Goal: Task Accomplishment & Management: Manage account settings

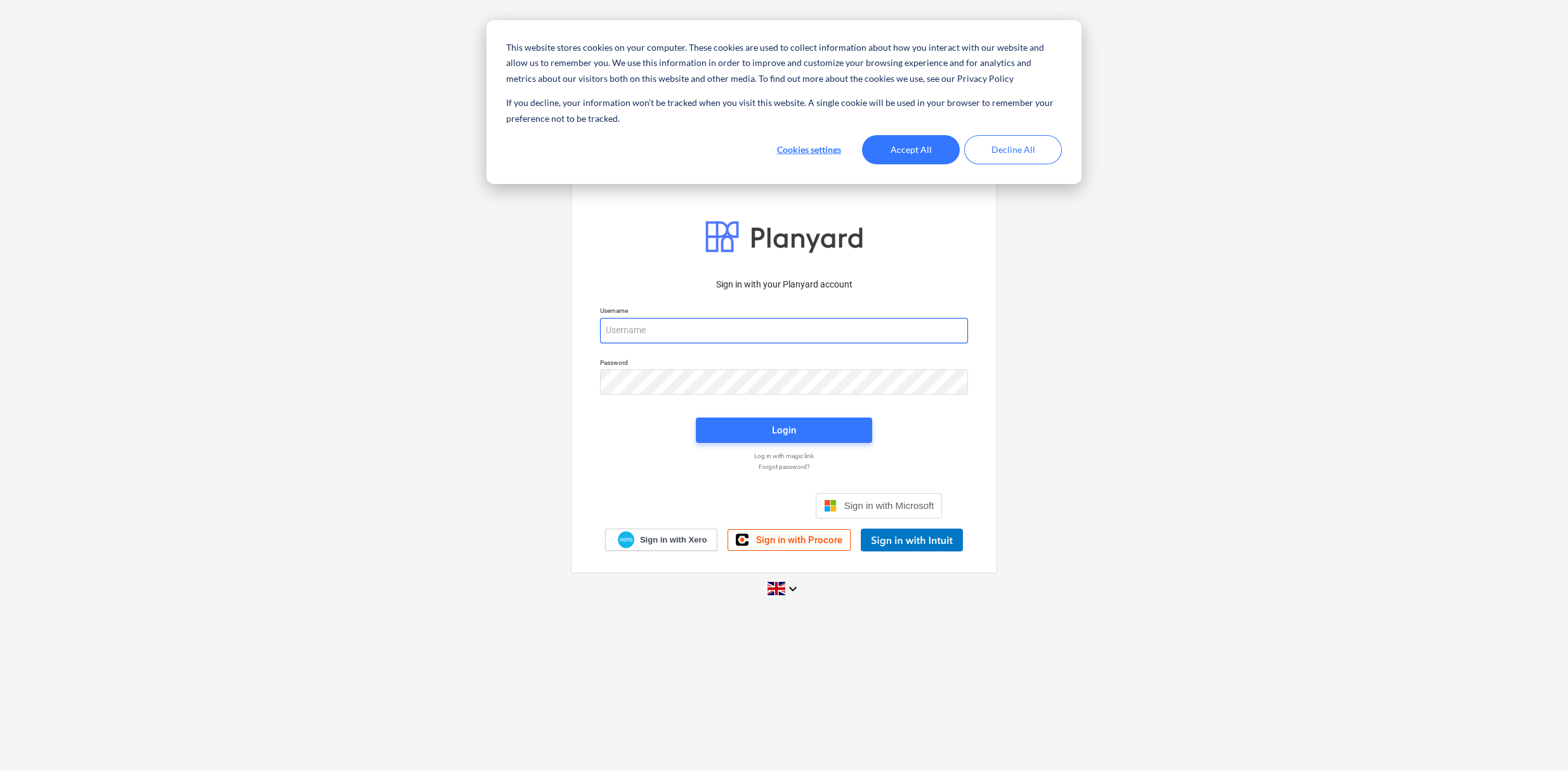
type input "[EMAIL_ADDRESS][DOMAIN_NAME]"
click at [877, 163] on button "Accept All" at bounding box center [911, 150] width 98 height 29
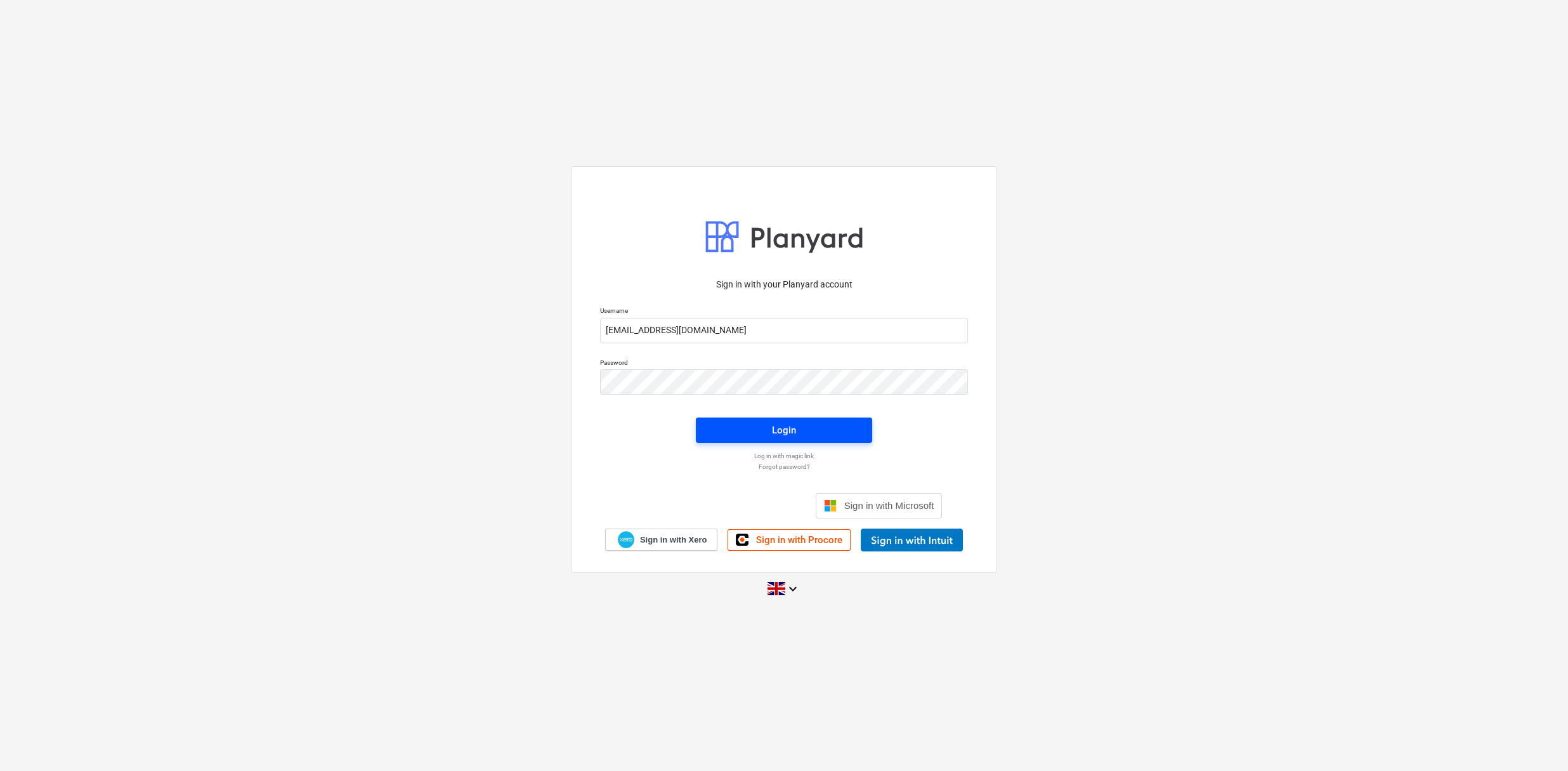
click at [769, 427] on span "Login" at bounding box center [784, 430] width 146 height 17
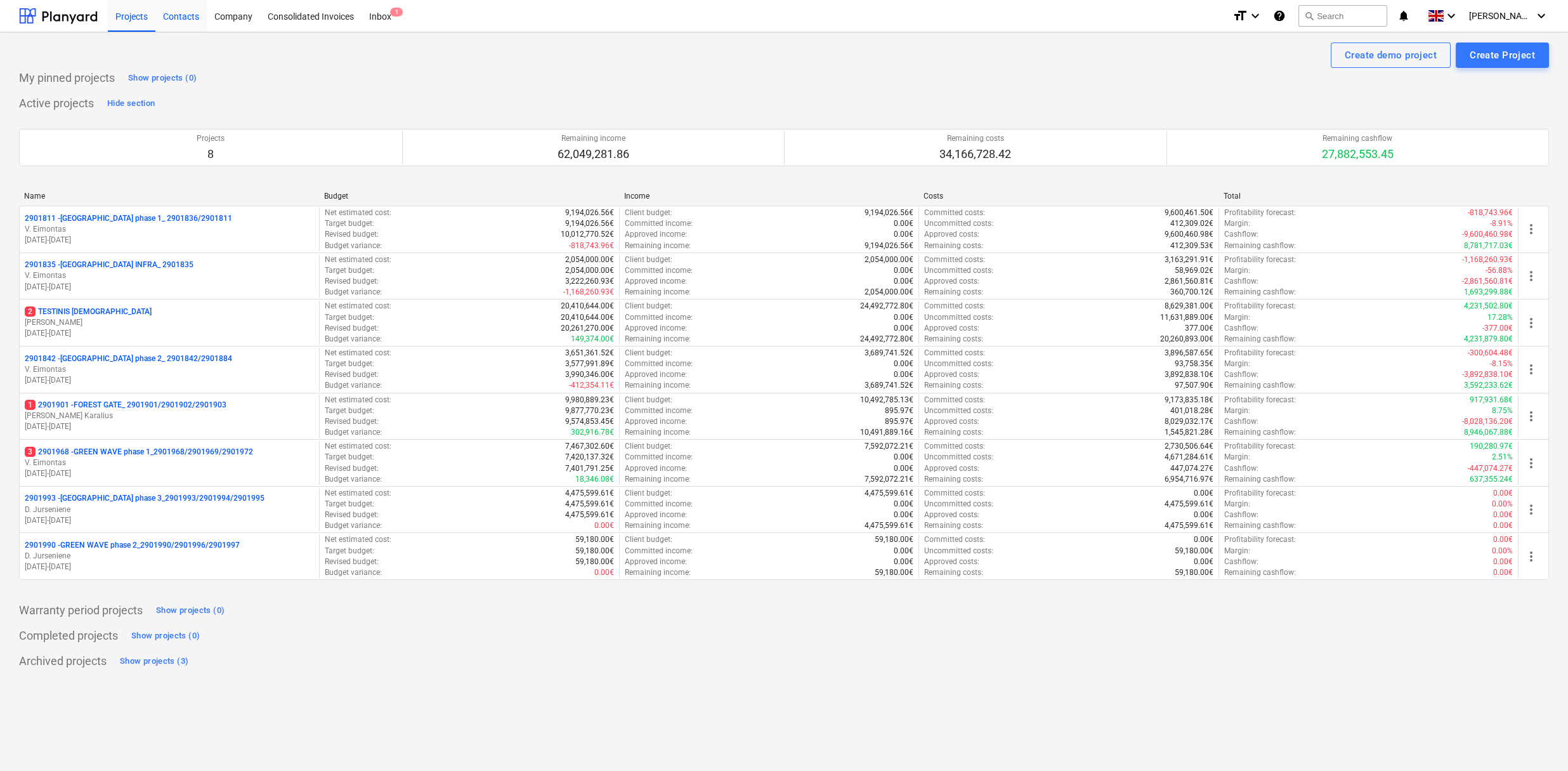
click at [179, 15] on div "Contacts" at bounding box center [180, 15] width 51 height 32
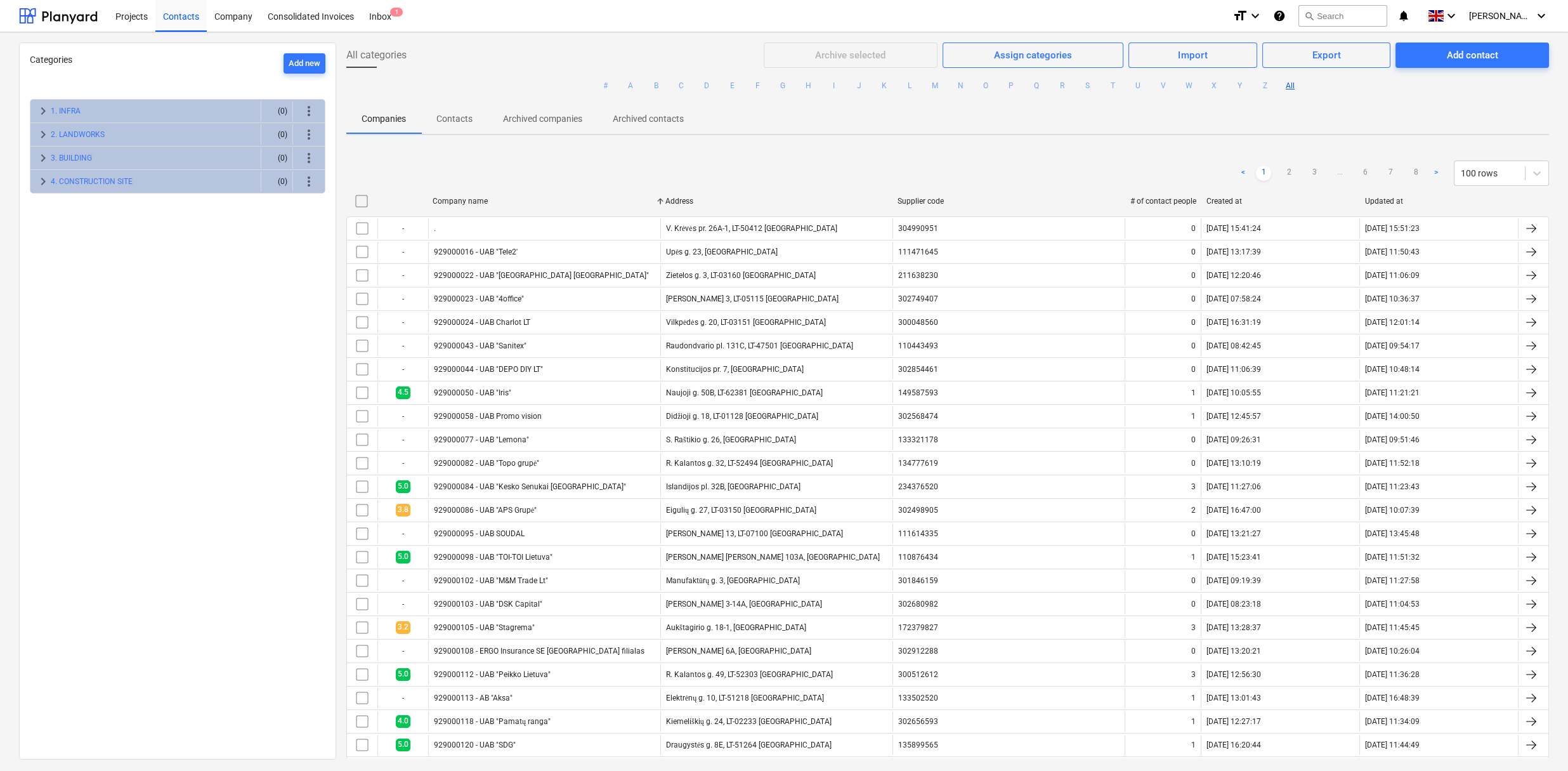
scroll to position [1211, 0]
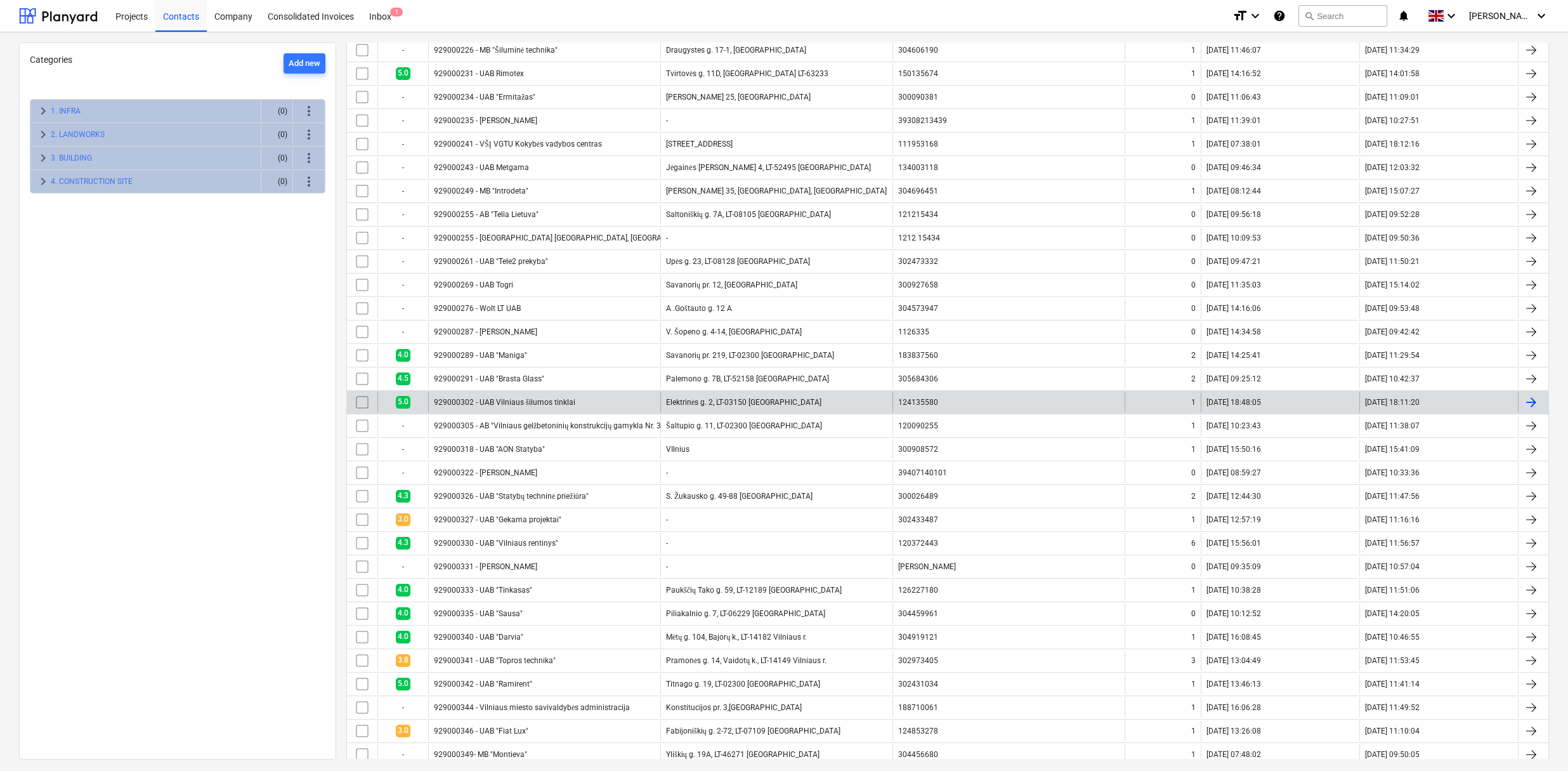
click at [498, 392] on div "929000302 - UAB Vilniaus šilumos tinklai" at bounding box center [545, 402] width 232 height 21
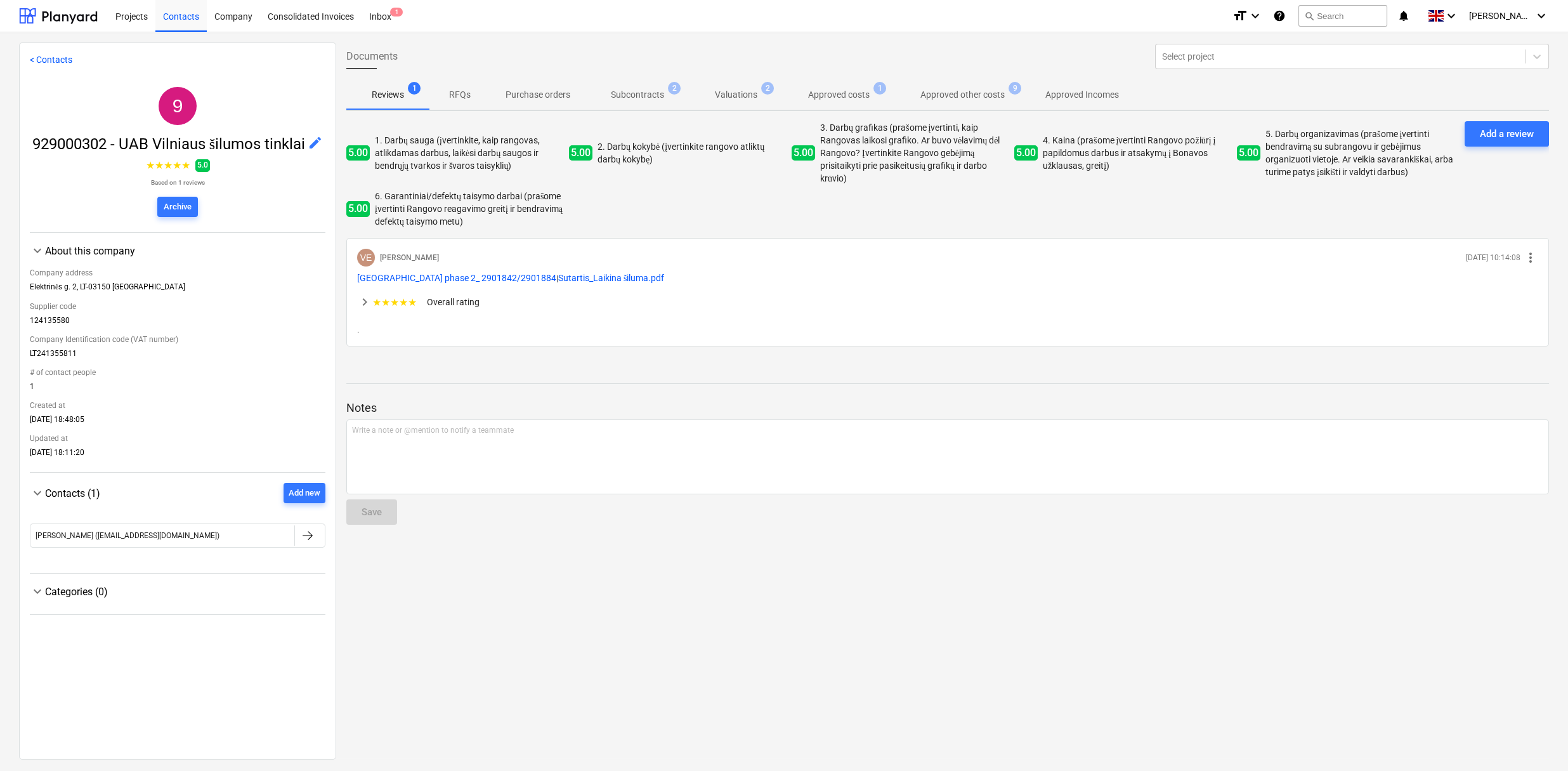
click at [312, 142] on span "edit" at bounding box center [315, 143] width 15 height 15
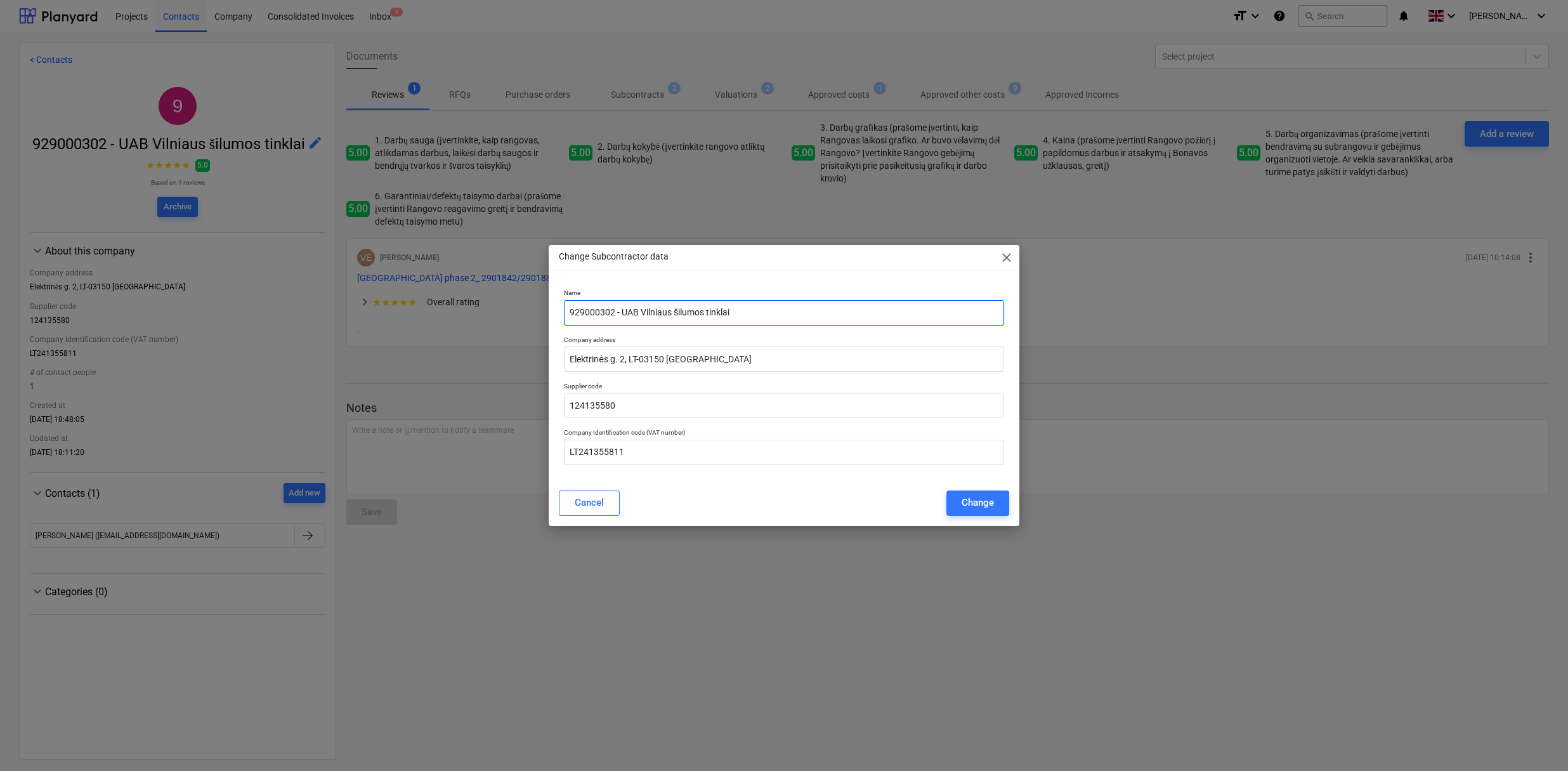
click at [743, 314] on input "929000302 - UAB Vilniaus šilumos tinklai" at bounding box center [784, 313] width 440 height 25
drag, startPoint x: 744, startPoint y: 313, endPoint x: 629, endPoint y: 313, distance: 115.0
click at [629, 315] on input "929000302 - UAB Vilniaus šilumos tinklai" at bounding box center [784, 313] width 440 height 25
click at [735, 306] on input "929000302 - UAB Vilniaus šilumos tinklai" at bounding box center [784, 313] width 440 height 25
drag, startPoint x: 737, startPoint y: 309, endPoint x: 623, endPoint y: 313, distance: 114.1
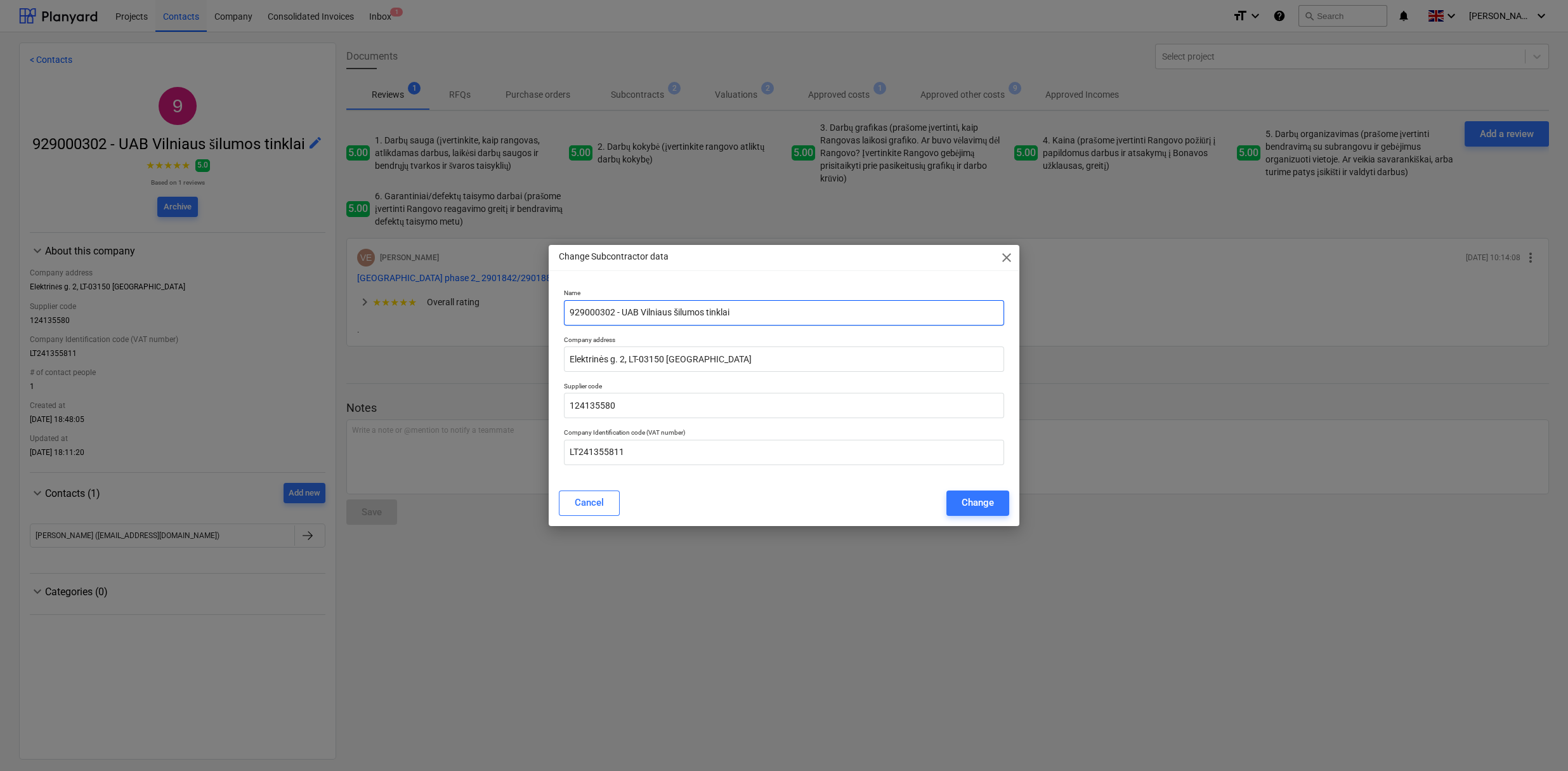
click at [621, 314] on input "929000302 - UAB Vilniaus šilumos tinklai" at bounding box center [784, 313] width 440 height 25
type input "929000302 - AB Miesto gijos"
click at [959, 502] on button "Change" at bounding box center [978, 503] width 63 height 25
